Goal: Task Accomplishment & Management: Manage account settings

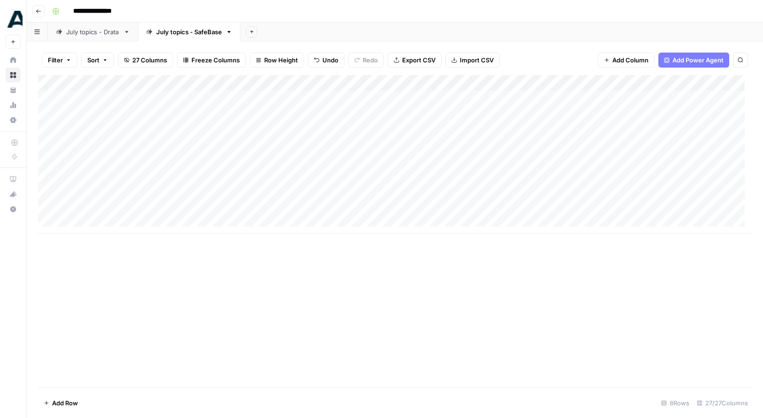
click at [296, 113] on div "Add Column" at bounding box center [395, 154] width 714 height 159
click at [671, 98] on div "Add Column" at bounding box center [395, 154] width 714 height 159
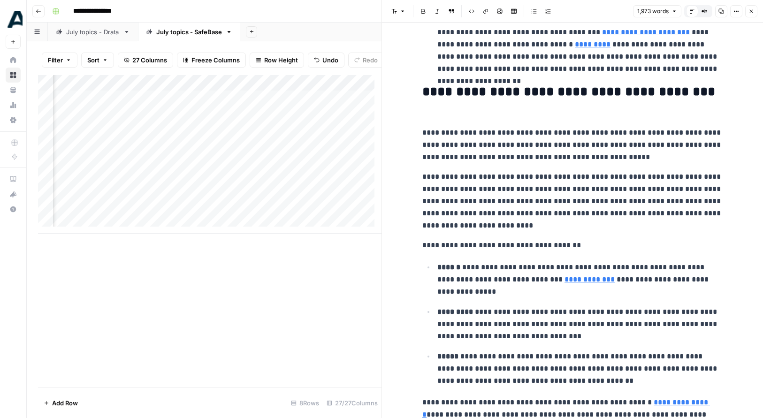
scroll to position [1219, 0]
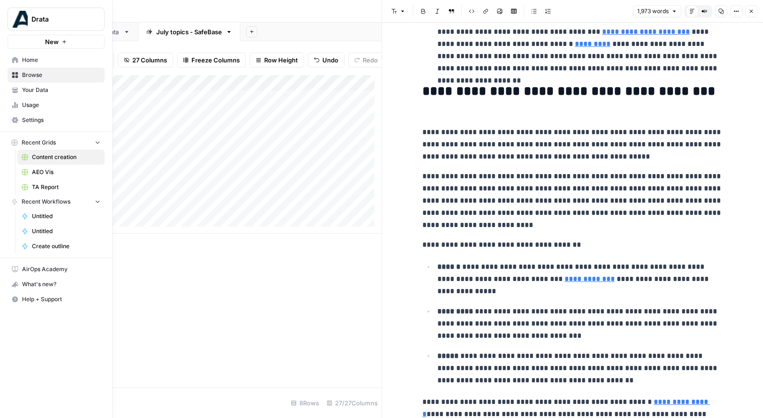
click at [32, 122] on span "Settings" at bounding box center [61, 120] width 78 height 8
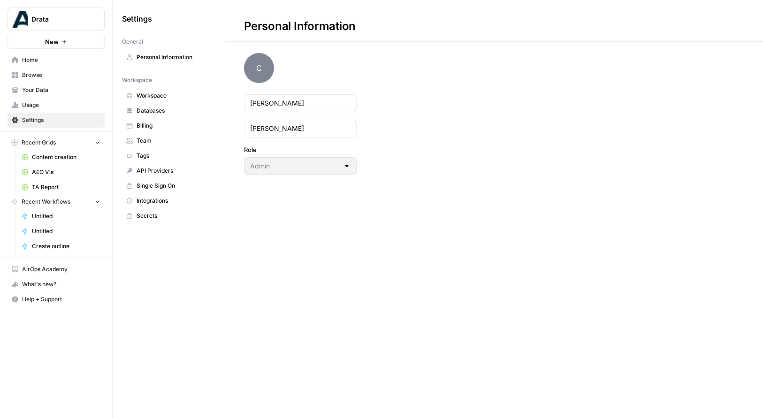
click at [148, 200] on span "Integrations" at bounding box center [174, 201] width 75 height 8
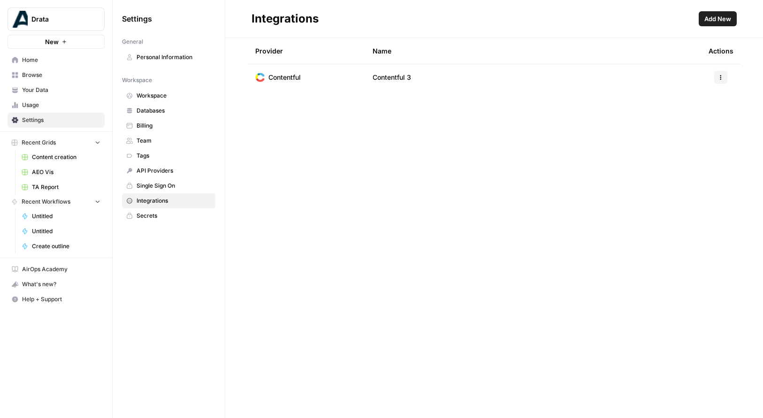
click at [714, 17] on span "Add New" at bounding box center [717, 18] width 27 height 9
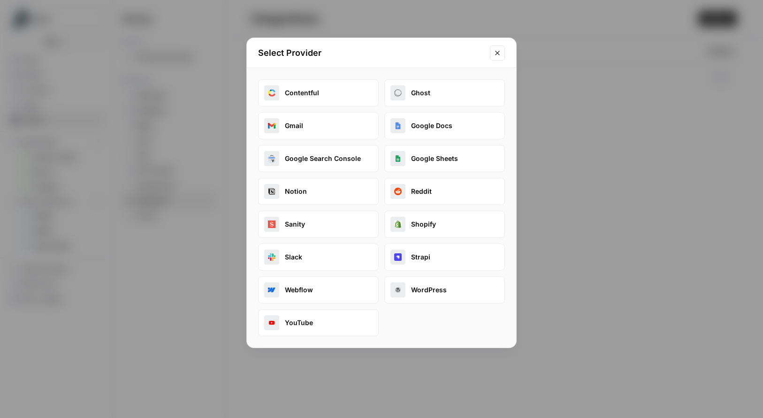
click at [303, 286] on button "Webflow" at bounding box center [318, 289] width 121 height 27
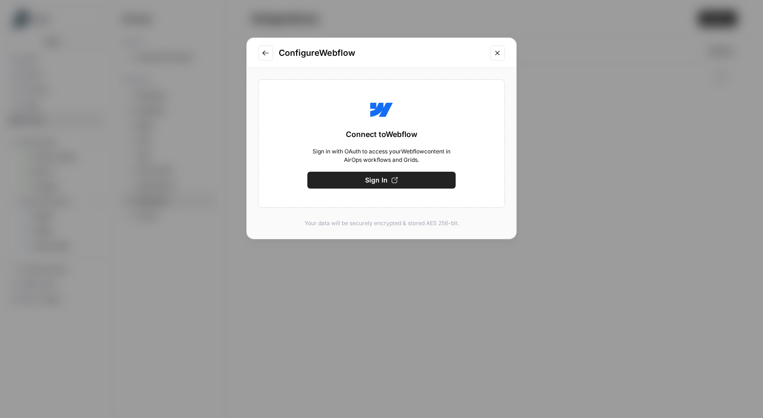
click at [378, 181] on span "Sign In" at bounding box center [376, 179] width 23 height 9
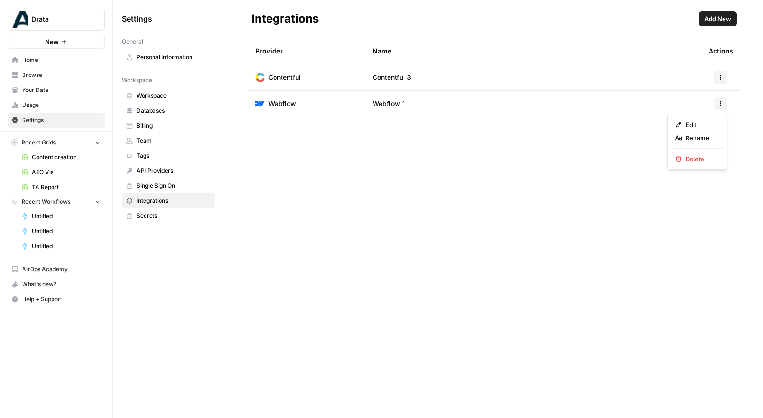
click at [720, 105] on icon "button" at bounding box center [720, 105] width 1 height 1
click at [690, 122] on span "Edit" at bounding box center [700, 124] width 30 height 9
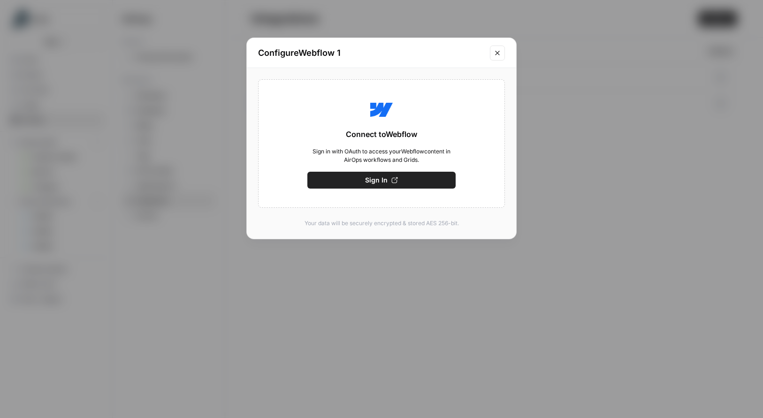
click at [497, 50] on icon "Close modal" at bounding box center [498, 53] width 8 height 8
